Goal: Navigation & Orientation: Go to known website

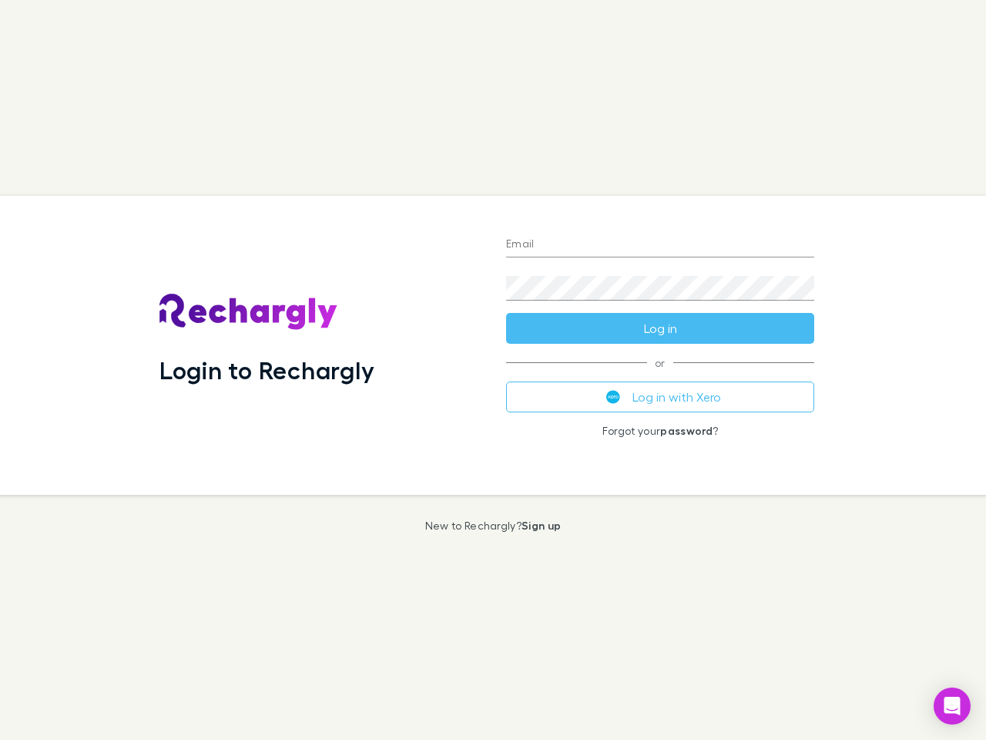
click at [493, 370] on div "Login to Rechargly" at bounding box center [320, 345] width 347 height 299
click at [660, 245] on input "Email" at bounding box center [660, 245] width 308 height 25
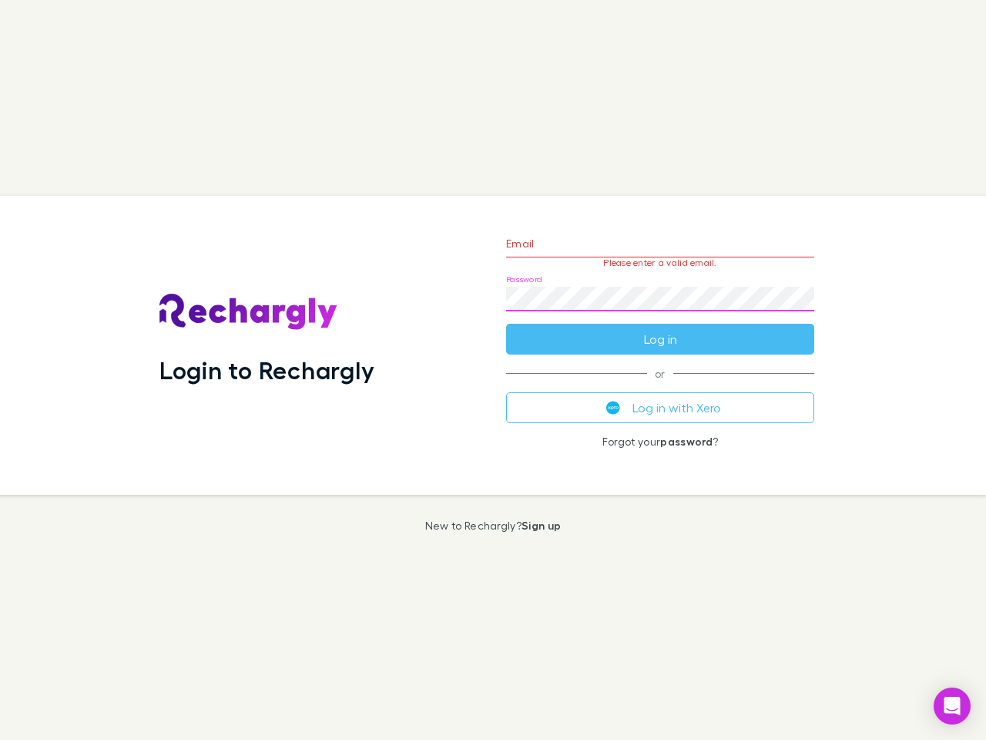
click at [660, 328] on form "Email Please enter a valid email. Password Log in" at bounding box center [660, 287] width 308 height 134
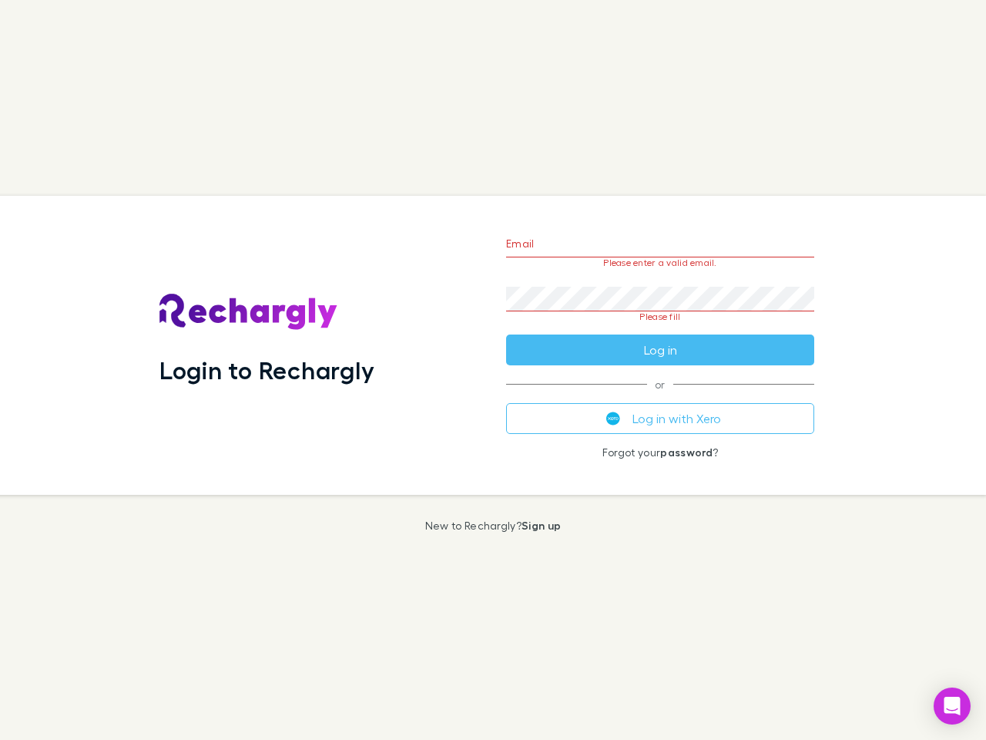
click at [660, 397] on div "Email Please enter a valid email. Password Please fill Log in or Log in with Xe…" at bounding box center [660, 345] width 333 height 299
click at [952, 706] on icon "Open Intercom Messenger" at bounding box center [953, 705] width 16 height 18
